Goal: Task Accomplishment & Management: Manage account settings

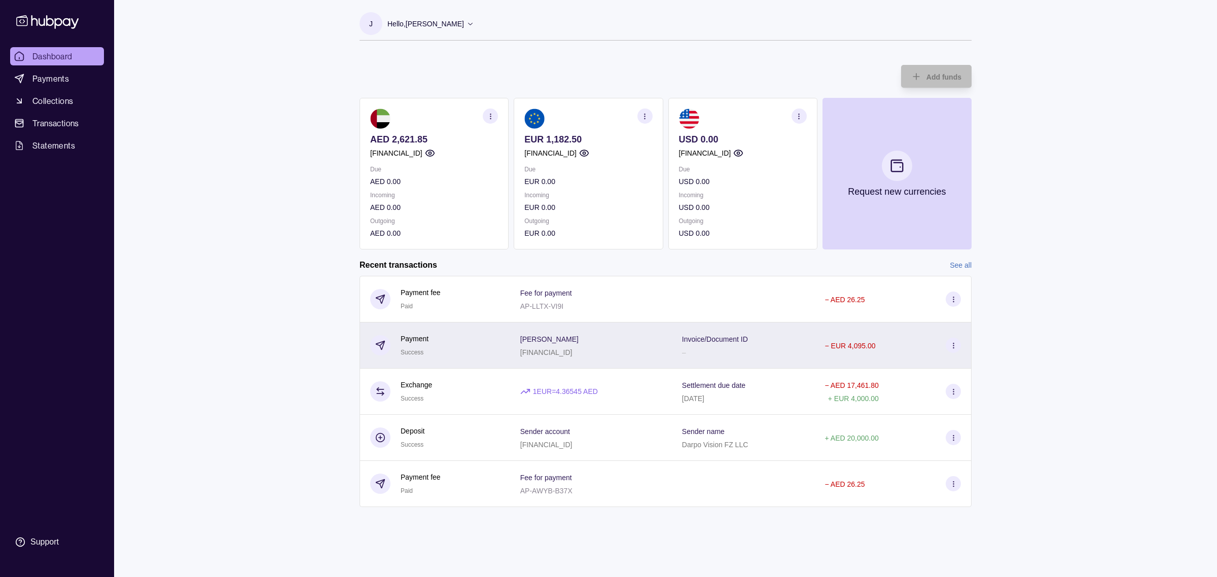
click at [952, 349] on icon at bounding box center [954, 346] width 8 height 8
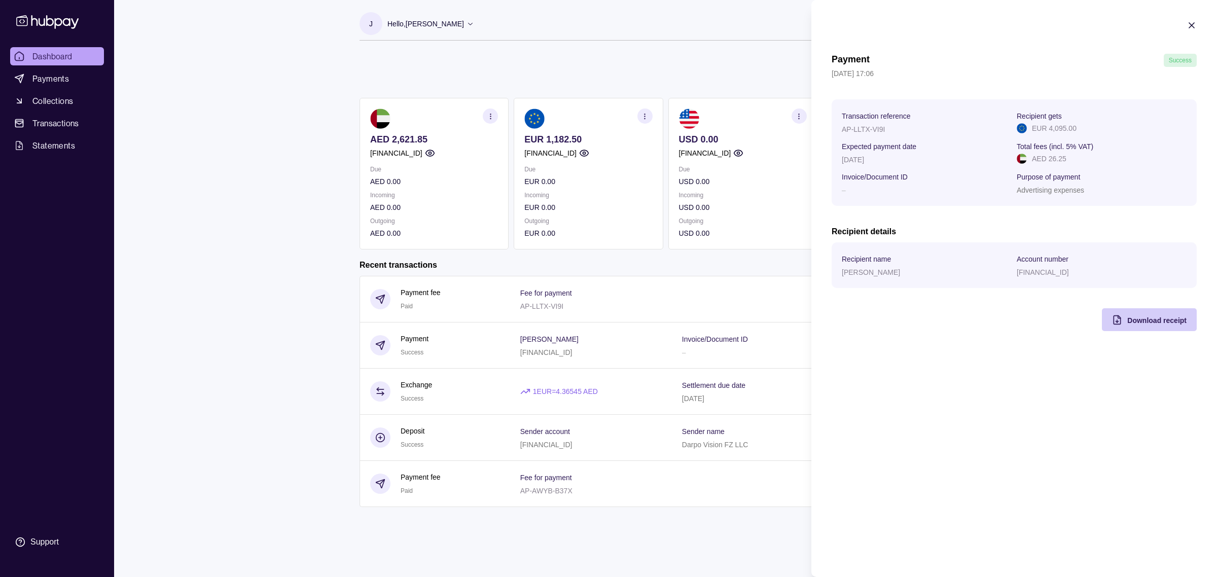
click at [1127, 321] on span "Download receipt" at bounding box center [1156, 320] width 59 height 8
click at [639, 53] on html "Dashboard Payments Collections Transactions Statements Support J Hello, [PERSON…" at bounding box center [608, 288] width 1217 height 577
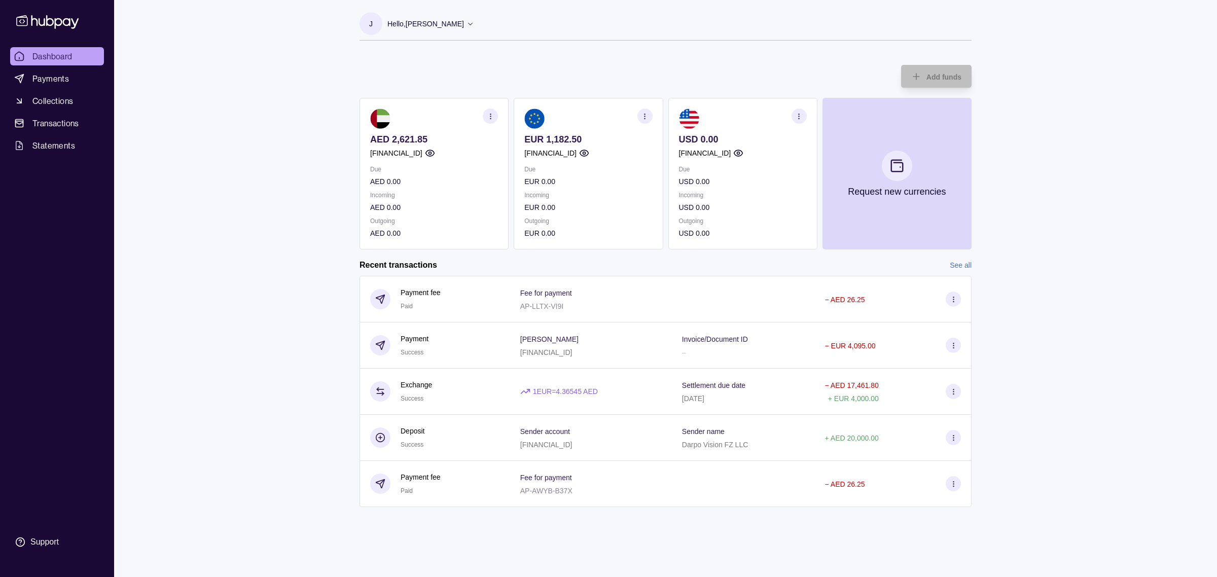
click at [577, 152] on p "[FINANCIAL_ID]" at bounding box center [550, 153] width 52 height 11
